Goal: Transaction & Acquisition: Book appointment/travel/reservation

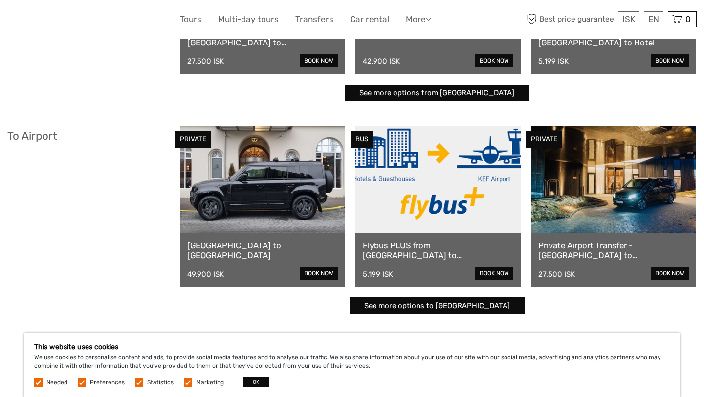
scroll to position [236, 0]
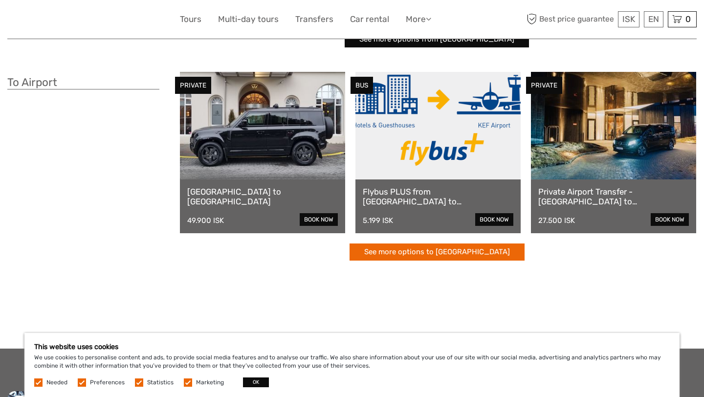
click at [416, 252] on link "See more options to Keflavík airport" at bounding box center [437, 251] width 175 height 17
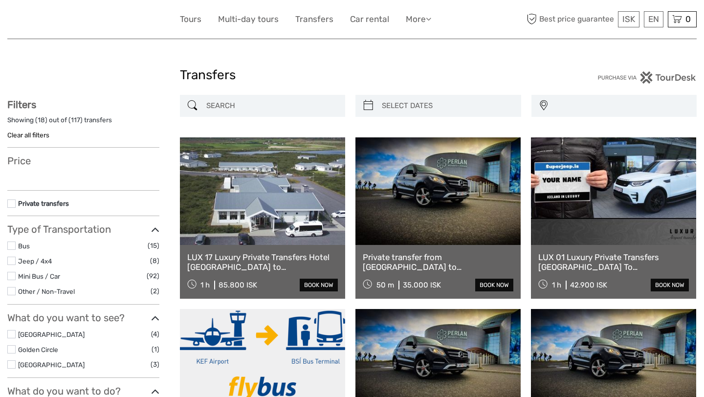
select select
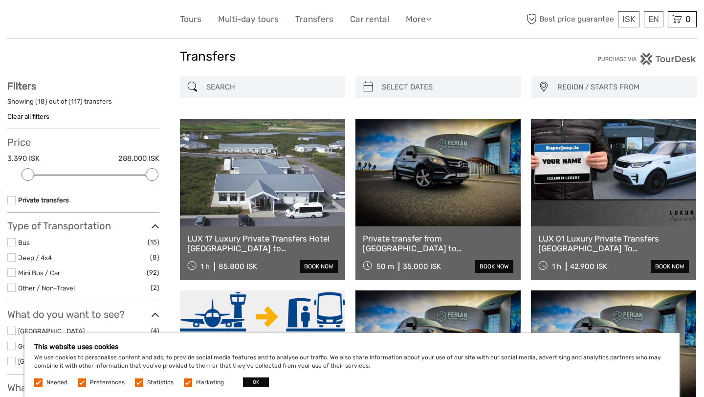
scroll to position [20, 0]
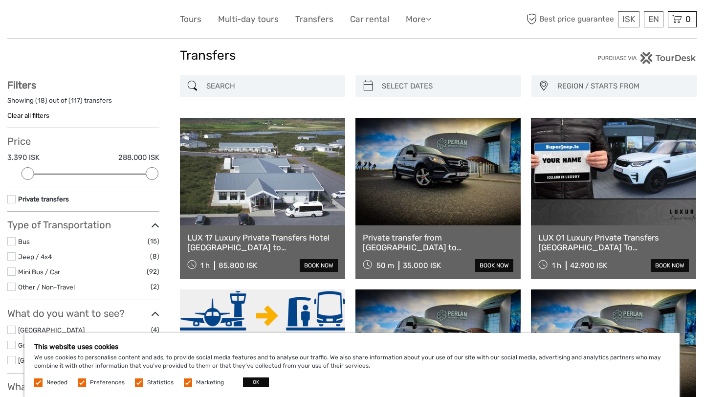
type input "08/09/2025"
click at [419, 84] on input "search" at bounding box center [447, 86] width 138 height 17
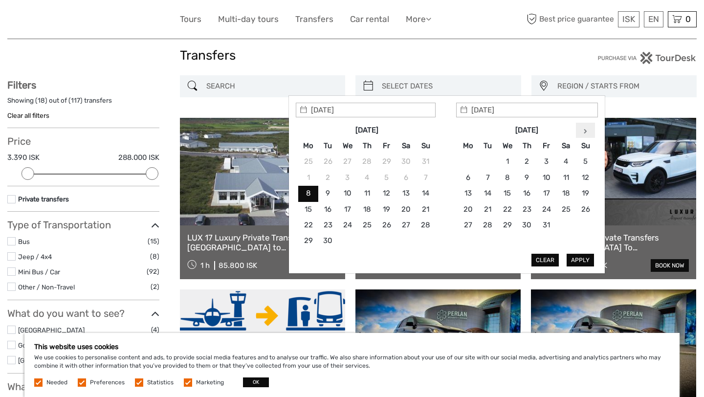
click at [589, 134] on th at bounding box center [586, 130] width 20 height 16
type input "02/01/2026"
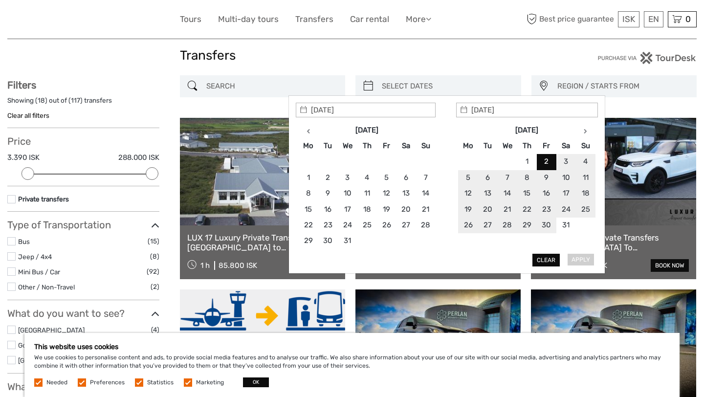
type input "02/01/2026"
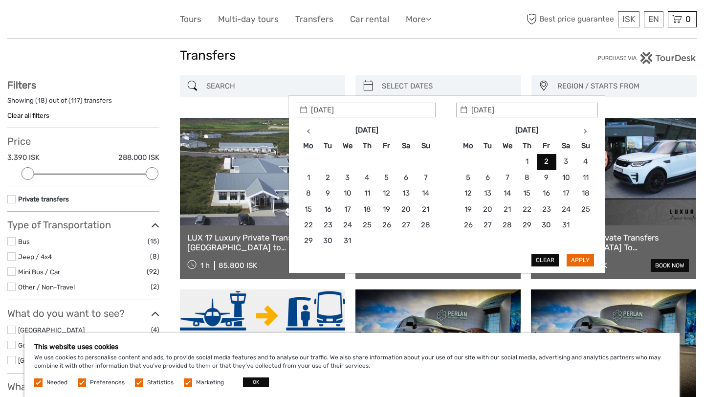
type input "02/01/2026"
click at [586, 263] on button "Apply" at bounding box center [580, 260] width 27 height 13
type input "02/01/2026 - 02/01/2026"
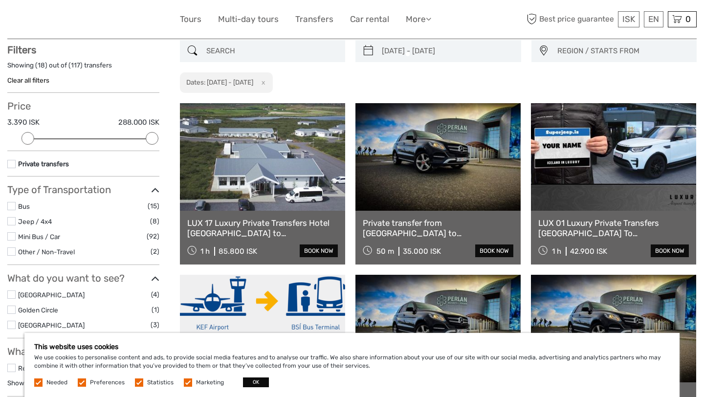
scroll to position [55, 0]
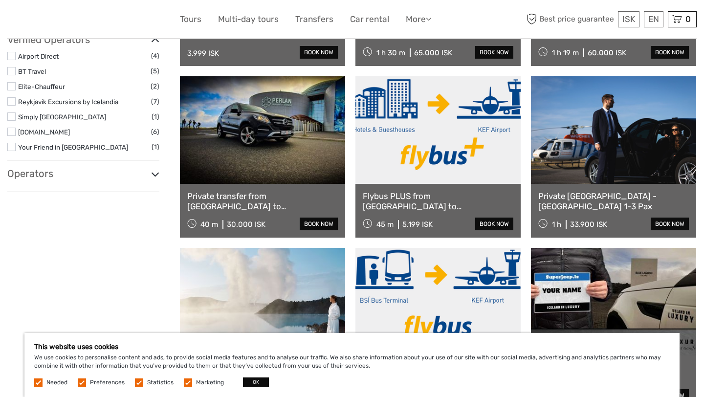
scroll to position [448, 0]
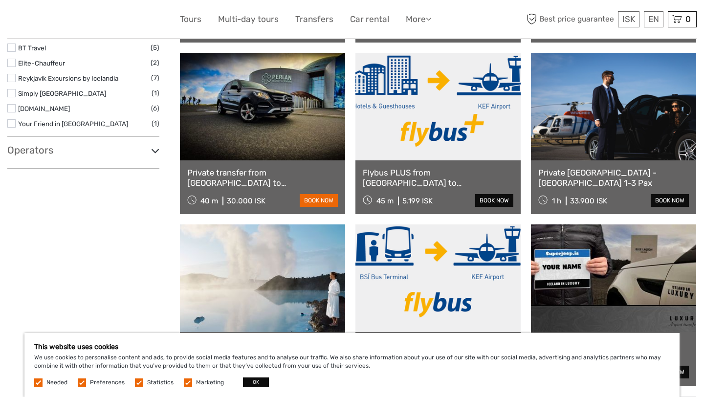
click at [321, 198] on link "book now" at bounding box center [319, 200] width 38 height 13
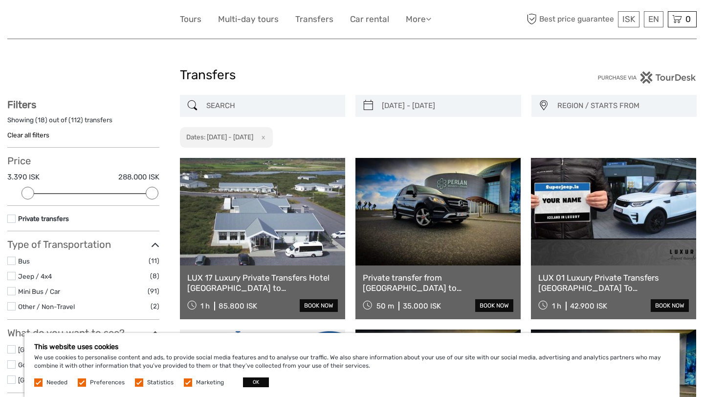
click at [564, 105] on span "REGION / STARTS FROM" at bounding box center [622, 106] width 139 height 16
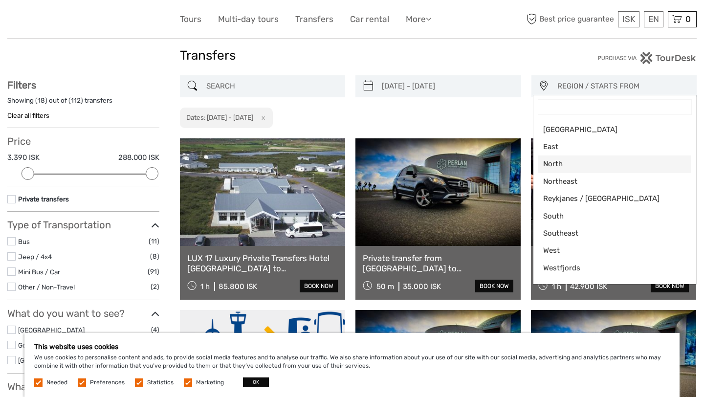
scroll to position [31, 0]
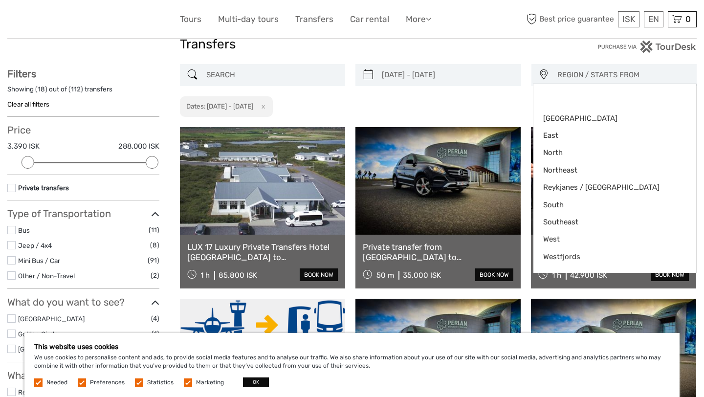
click at [608, 62] on div "Transfers Transfers" at bounding box center [351, 48] width 689 height 31
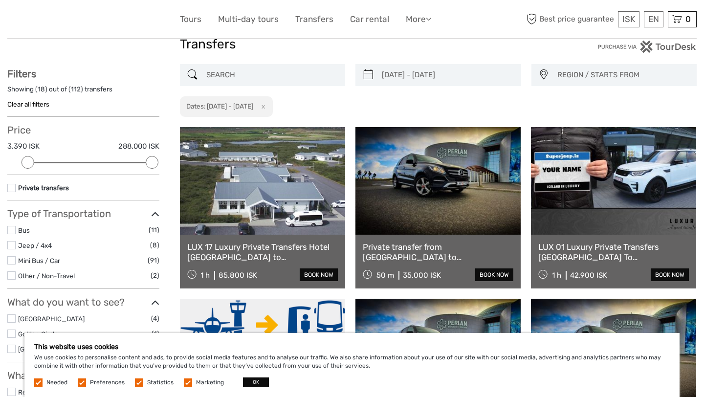
click at [627, 72] on span "REGION / STARTS FROM" at bounding box center [622, 75] width 139 height 16
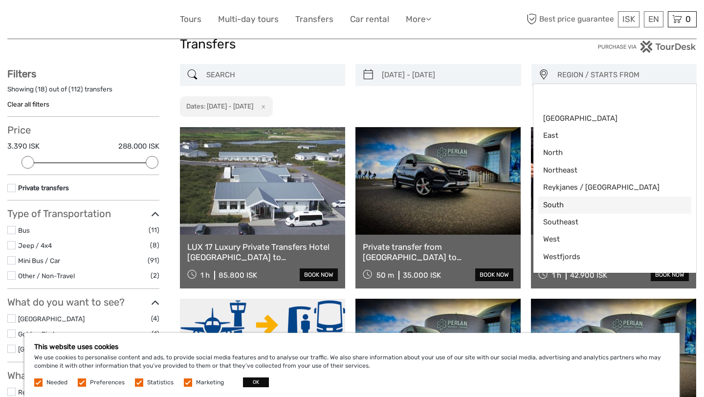
click at [568, 209] on span "South" at bounding box center [606, 205] width 127 height 10
select select "South"
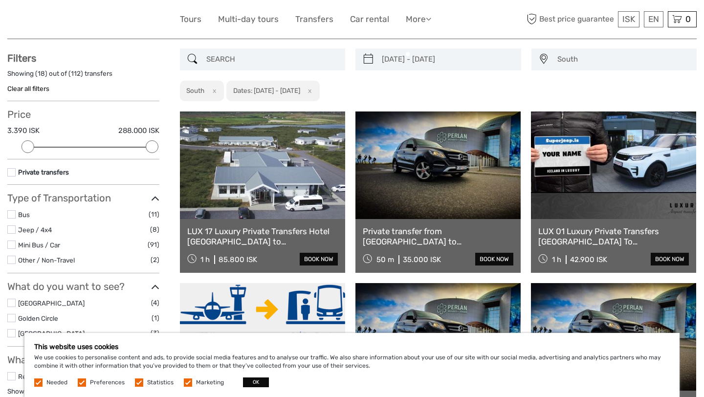
scroll to position [40, 0]
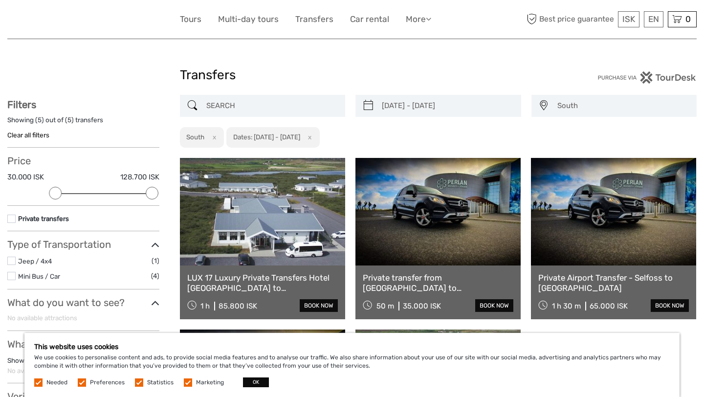
click at [575, 109] on span "South" at bounding box center [622, 106] width 139 height 16
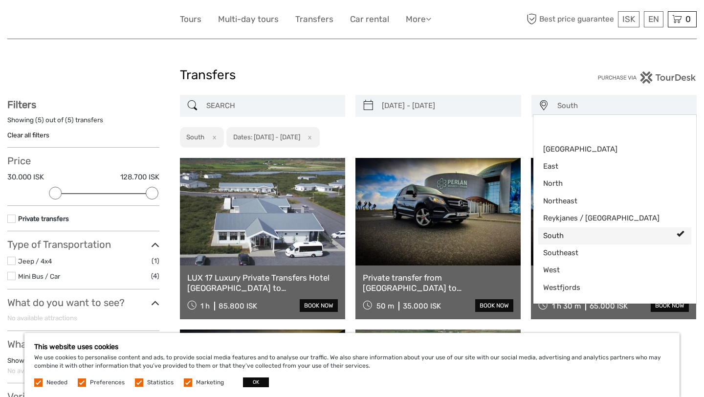
click at [570, 239] on span "South" at bounding box center [606, 236] width 127 height 10
select select
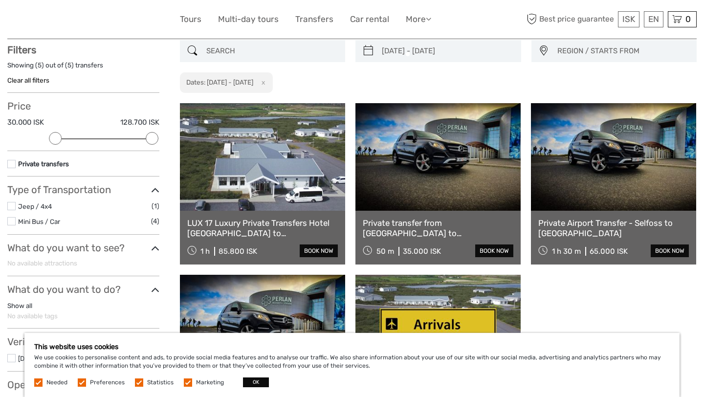
scroll to position [55, 0]
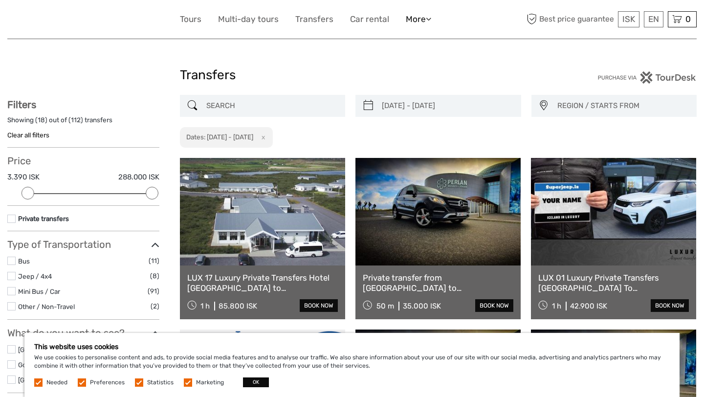
click at [416, 17] on link "More" at bounding box center [418, 19] width 25 height 14
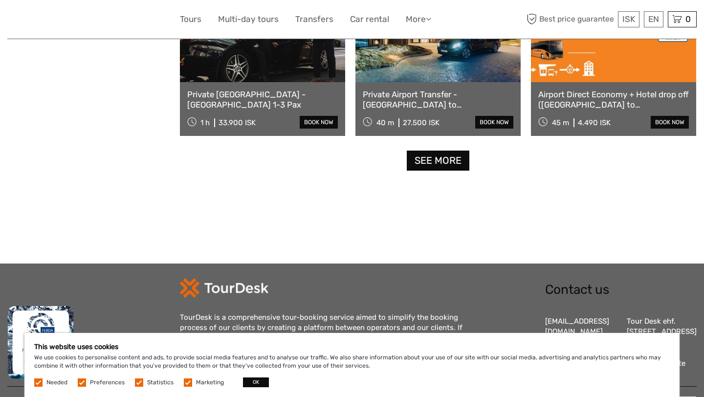
scroll to position [999, 0]
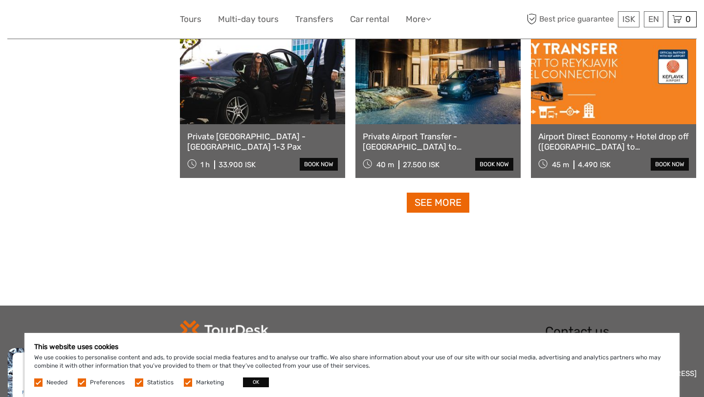
click at [438, 207] on link "See more" at bounding box center [438, 203] width 63 height 20
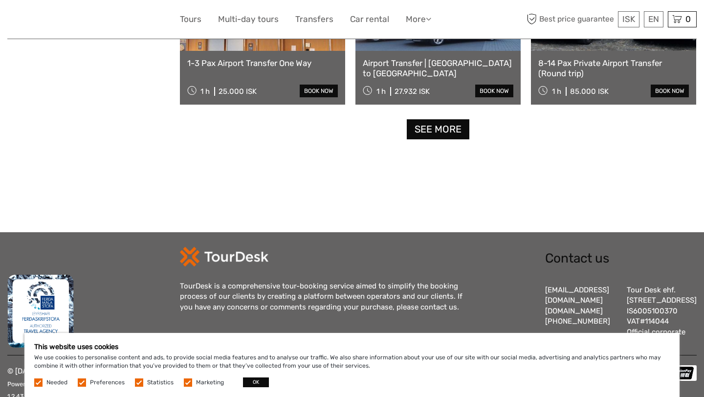
scroll to position [2032, 0]
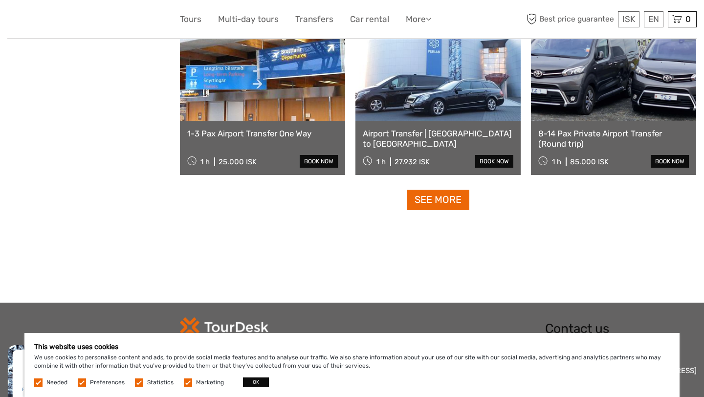
click at [442, 200] on link "See more" at bounding box center [438, 200] width 63 height 20
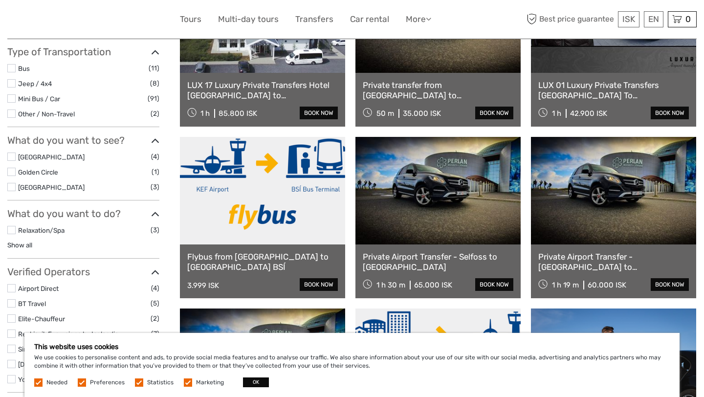
scroll to position [0, 0]
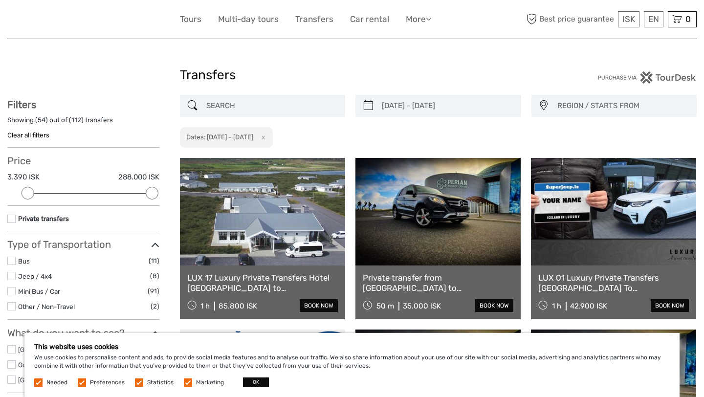
click at [254, 107] on input "search" at bounding box center [271, 105] width 138 height 17
click at [293, 86] on div "Transfers" at bounding box center [352, 79] width 345 height 31
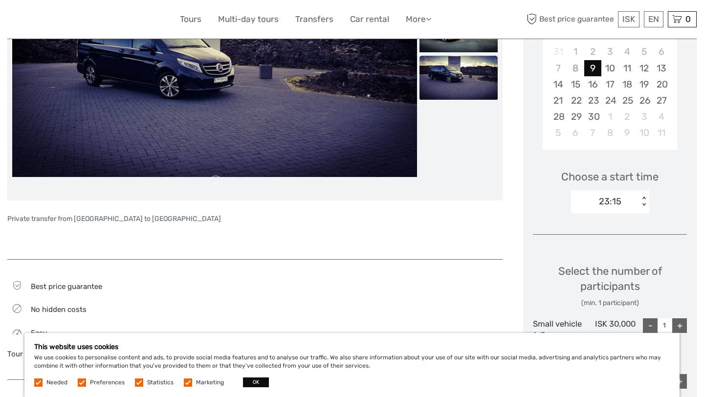
scroll to position [317, 0]
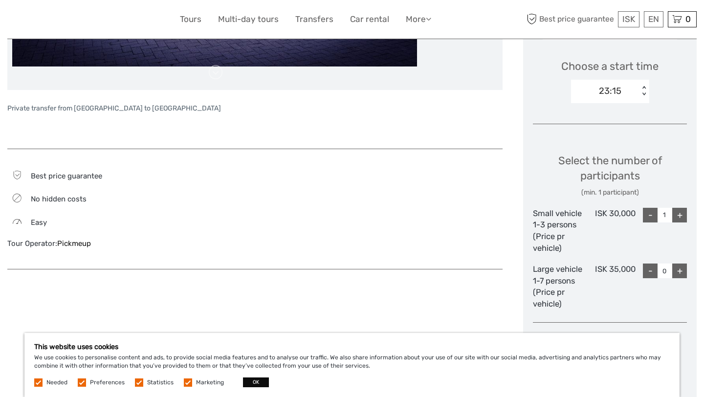
click at [390, 168] on div "Best price guarantee No hidden costs Easy Tour Operator: Pickmeup" at bounding box center [254, 214] width 495 height 110
